Goal: Task Accomplishment & Management: Use online tool/utility

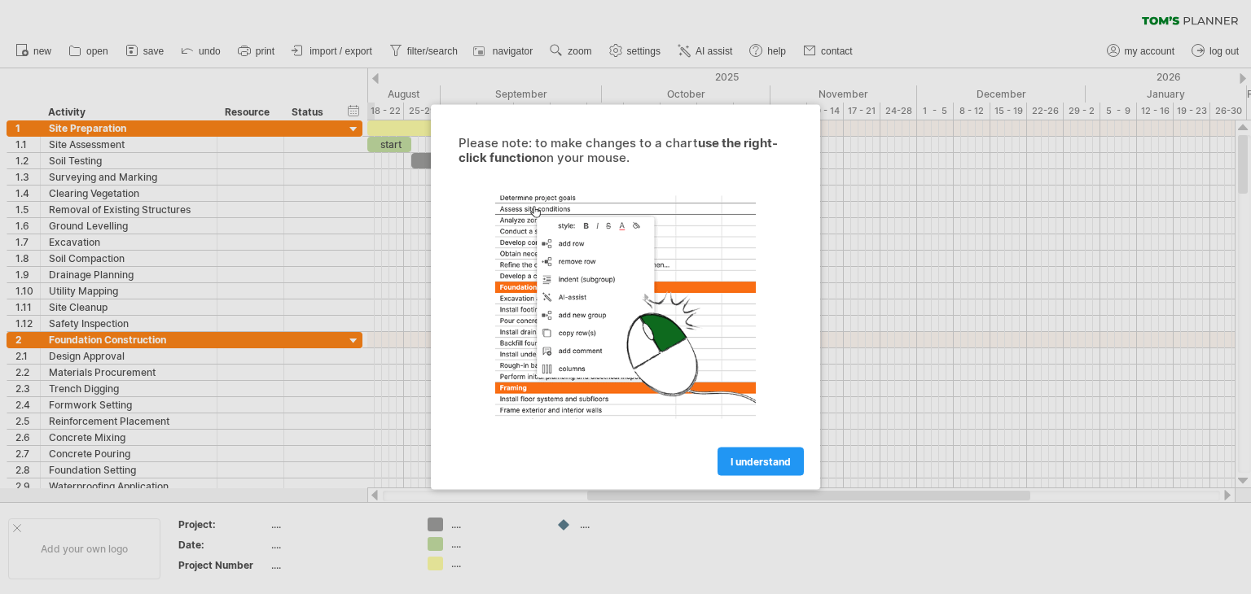
click at [764, 454] on link "I understand" at bounding box center [760, 462] width 86 height 29
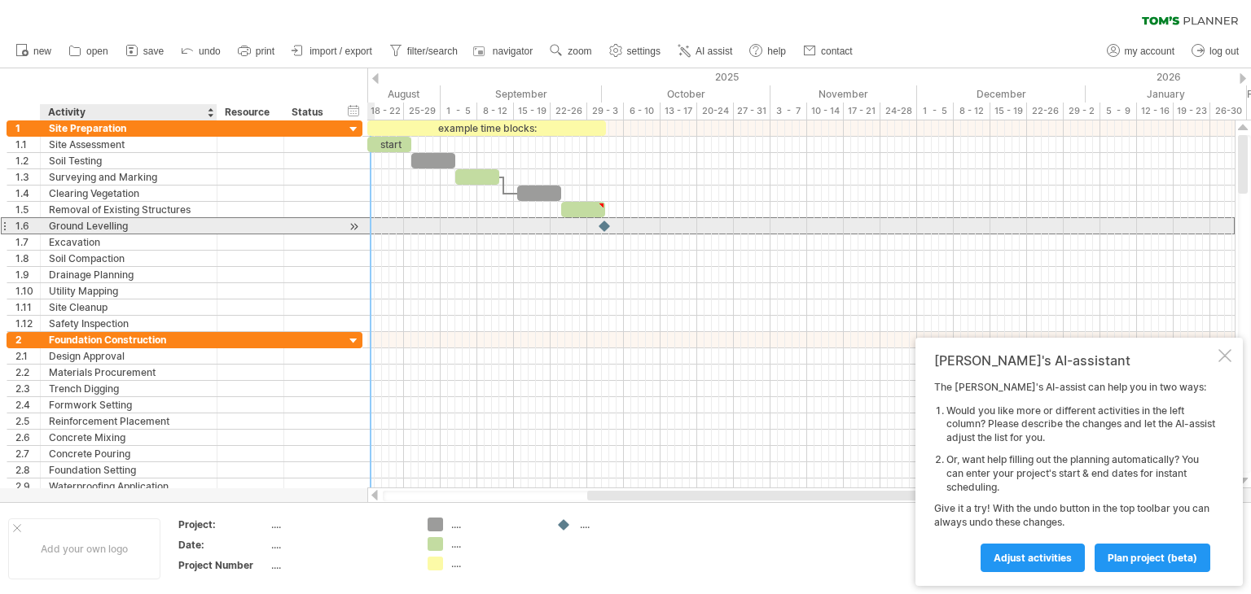
click at [154, 232] on div "Ground Levelling" at bounding box center [129, 225] width 160 height 15
click at [603, 226] on div at bounding box center [605, 225] width 18 height 15
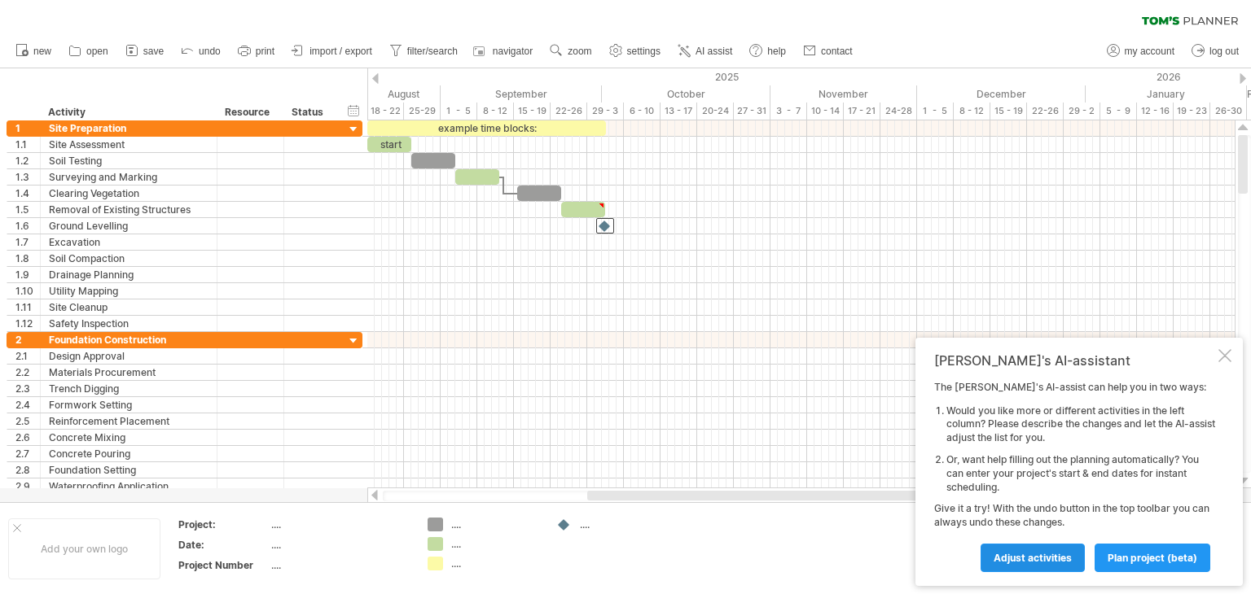
click at [1027, 557] on span "Adjust activities" at bounding box center [1032, 558] width 78 height 12
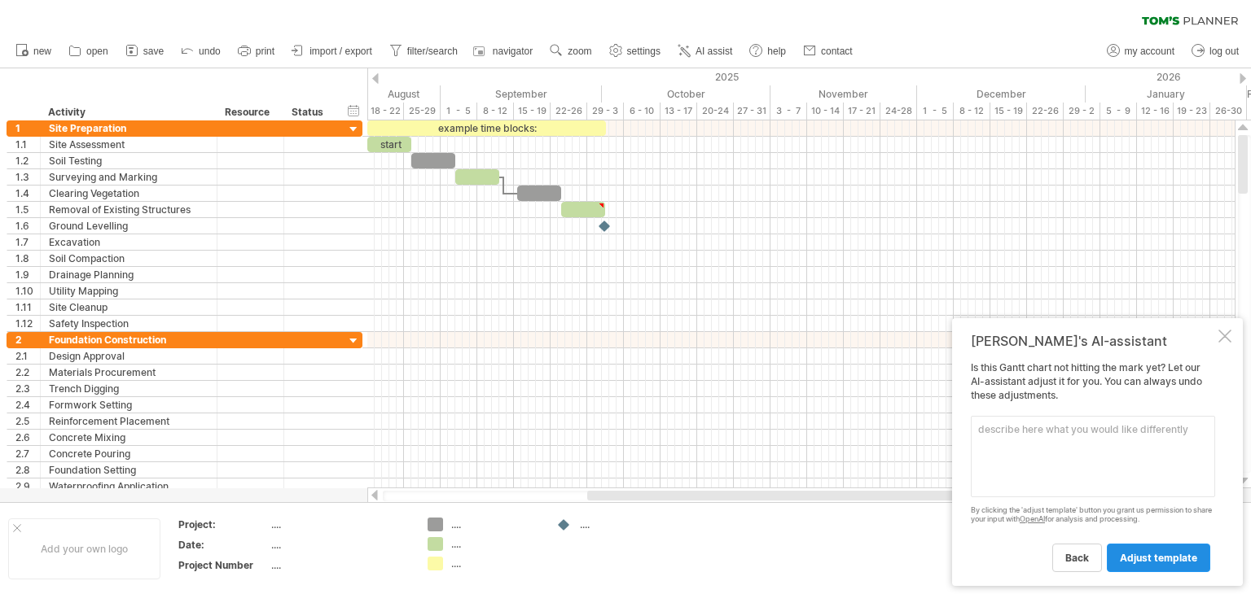
click at [1137, 558] on span "adjust template" at bounding box center [1158, 558] width 77 height 12
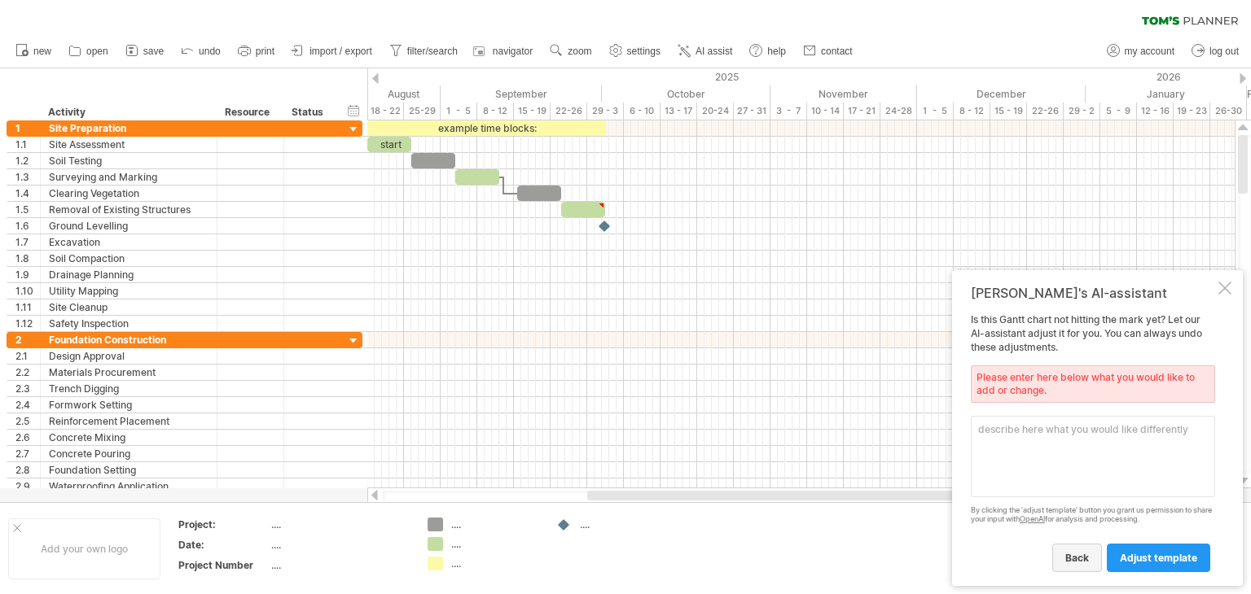
click at [1068, 561] on span "back" at bounding box center [1077, 558] width 24 height 12
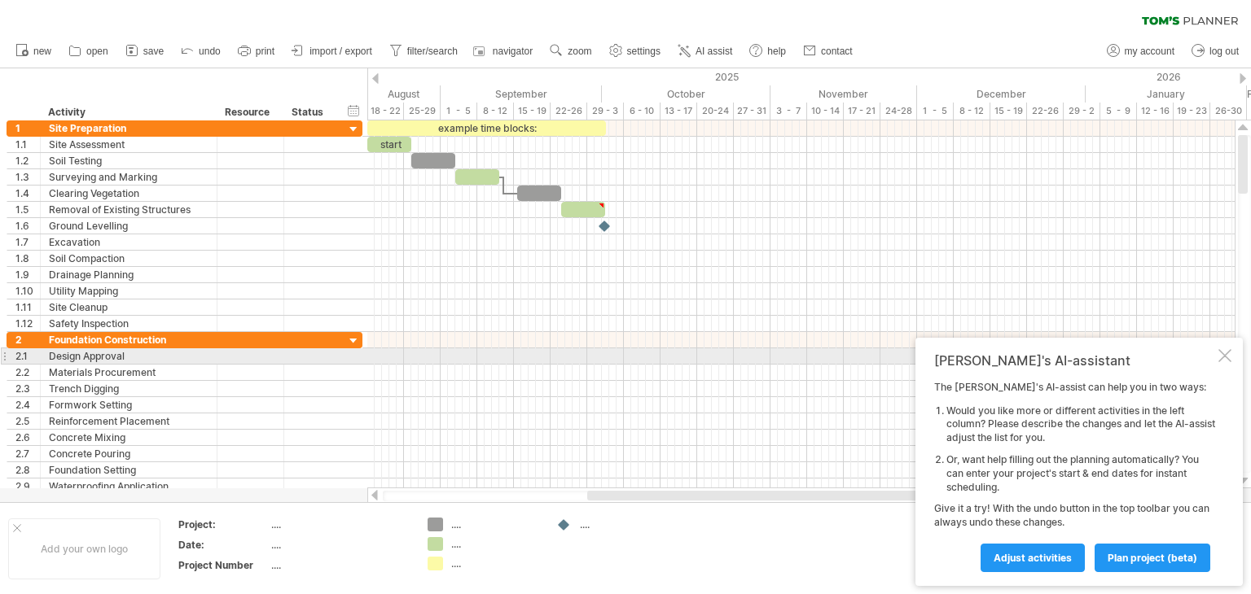
click at [1221, 357] on div at bounding box center [1224, 355] width 13 height 13
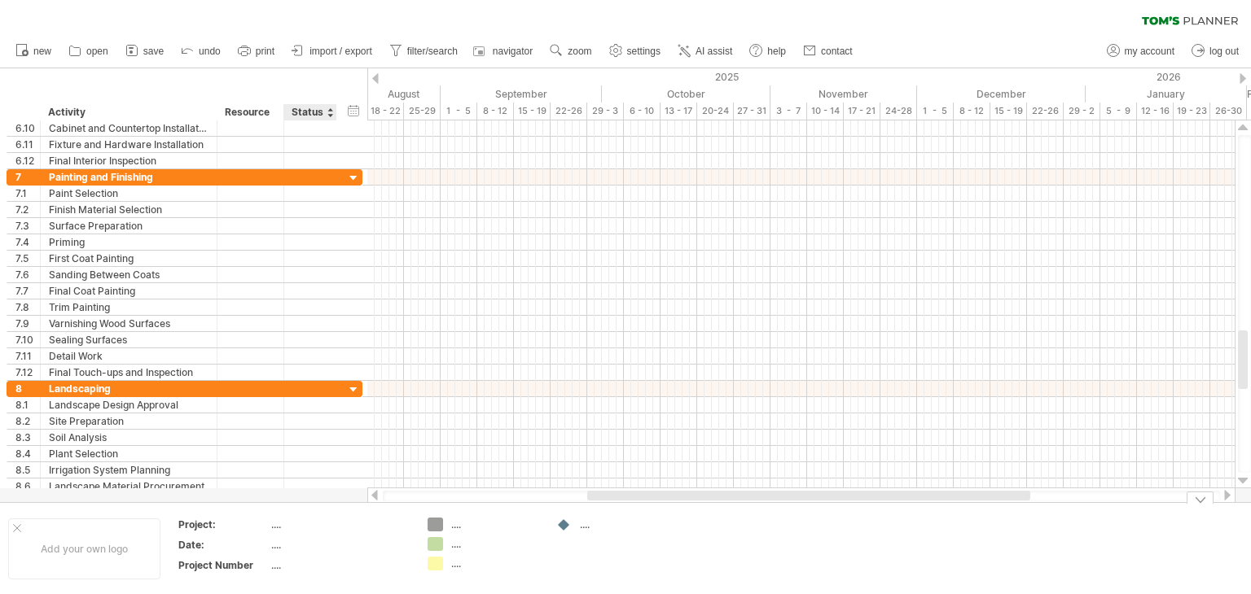
click at [299, 518] on div "...." at bounding box center [339, 525] width 137 height 14
click at [570, 525] on div at bounding box center [564, 525] width 16 height 15
click at [446, 529] on div "...." at bounding box center [484, 525] width 112 height 14
click at [433, 519] on div "Trying to reach [DOMAIN_NAME] Connected again... 0% clear filter new 1" at bounding box center [625, 297] width 1251 height 594
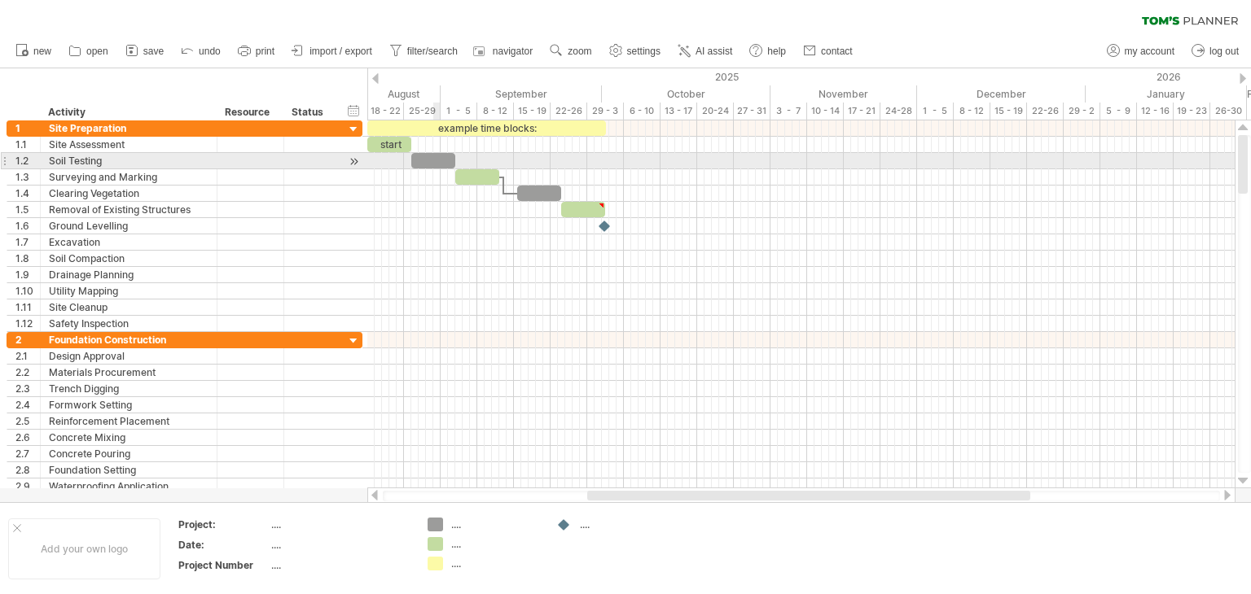
click at [435, 157] on div at bounding box center [433, 160] width 44 height 15
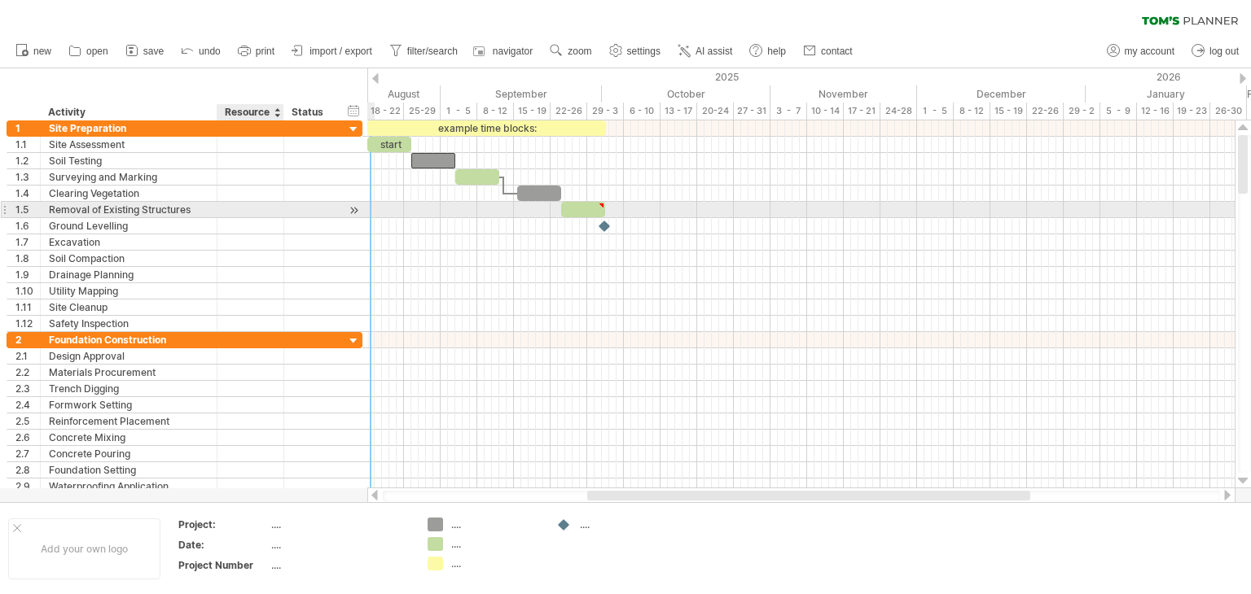
click at [234, 203] on div at bounding box center [251, 209] width 50 height 15
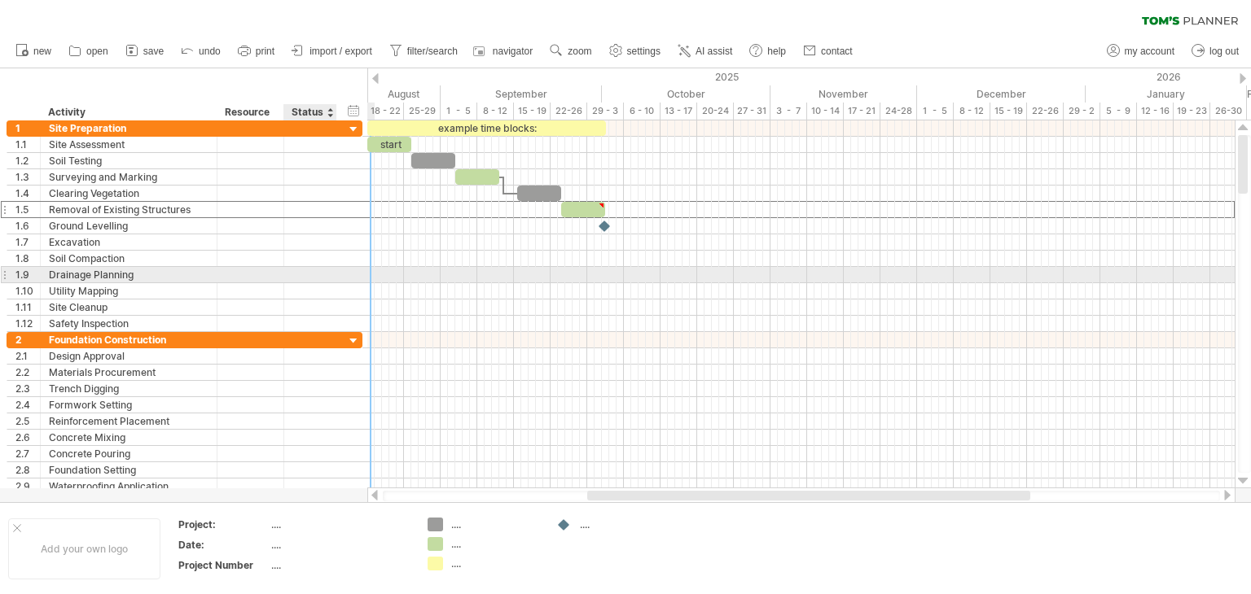
click at [296, 270] on div at bounding box center [310, 274] width 36 height 15
